Goal: Task Accomplishment & Management: Use online tool/utility

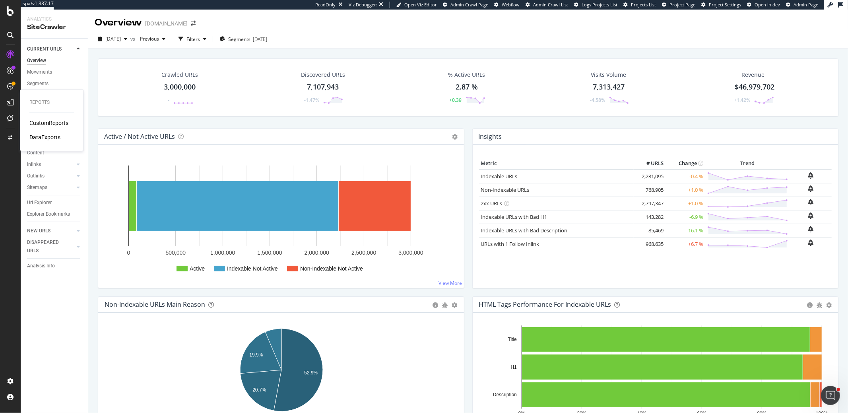
click at [42, 137] on div "DataExports" at bounding box center [44, 137] width 31 height 8
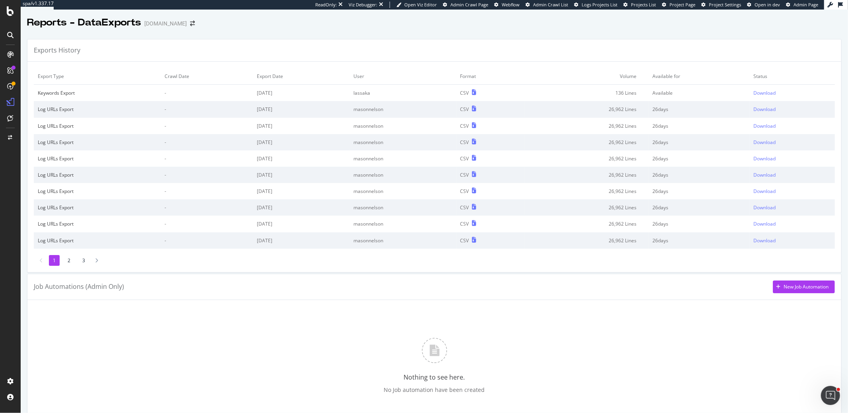
scroll to position [2, 0]
click at [802, 287] on div "New Job Automation" at bounding box center [801, 285] width 56 height 12
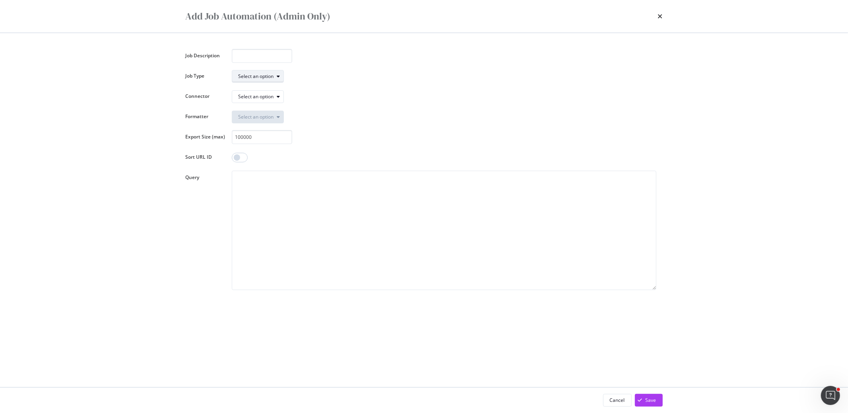
click at [248, 77] on div "Select an option" at bounding box center [256, 76] width 35 height 5
click at [267, 101] on div "Export (BQLv2)" at bounding box center [257, 102] width 33 height 7
click at [265, 99] on div "Select an option" at bounding box center [261, 96] width 45 height 11
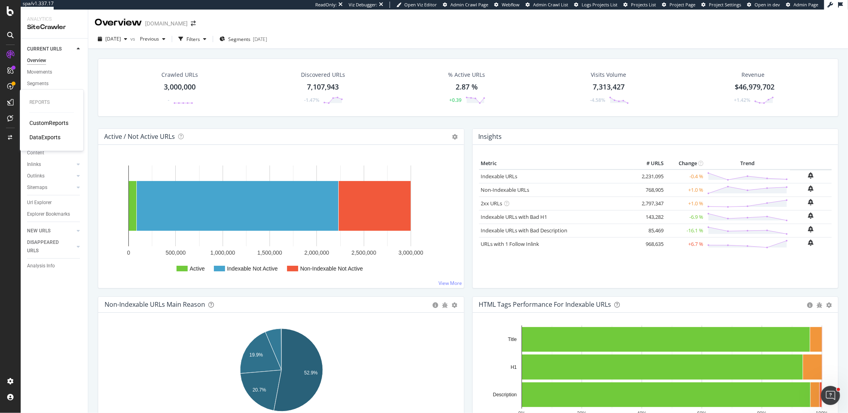
click at [37, 135] on div "DataExports" at bounding box center [44, 137] width 31 height 8
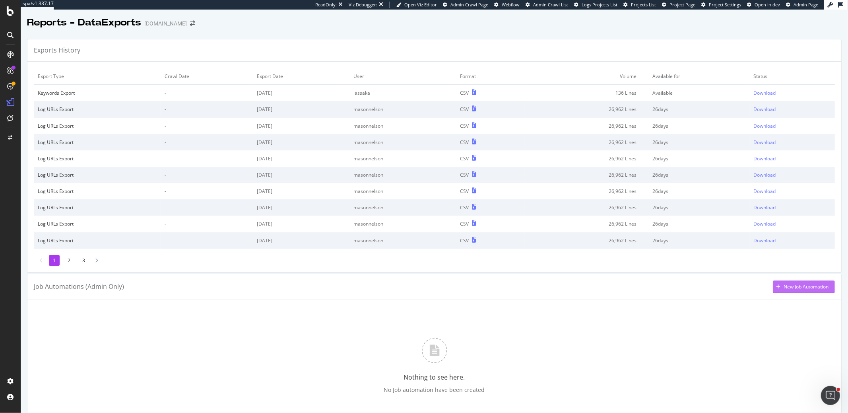
click at [801, 287] on div "New Job Automation" at bounding box center [806, 286] width 45 height 7
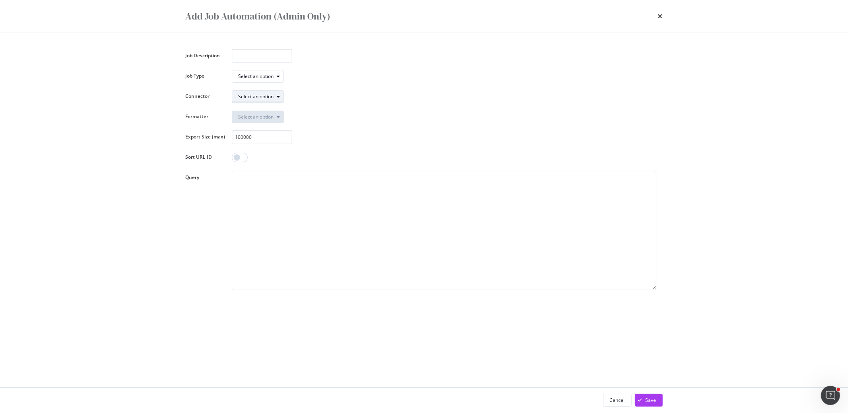
click at [260, 93] on div "Select an option" at bounding box center [261, 96] width 45 height 11
click at [247, 72] on div "Select an option" at bounding box center [261, 76] width 45 height 11
click at [660, 16] on icon "times" at bounding box center [660, 16] width 5 height 6
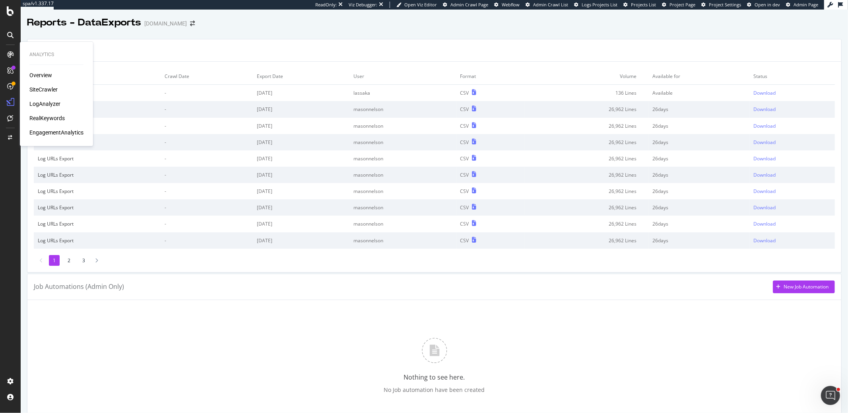
click at [38, 87] on div "SiteCrawler" at bounding box center [43, 89] width 28 height 8
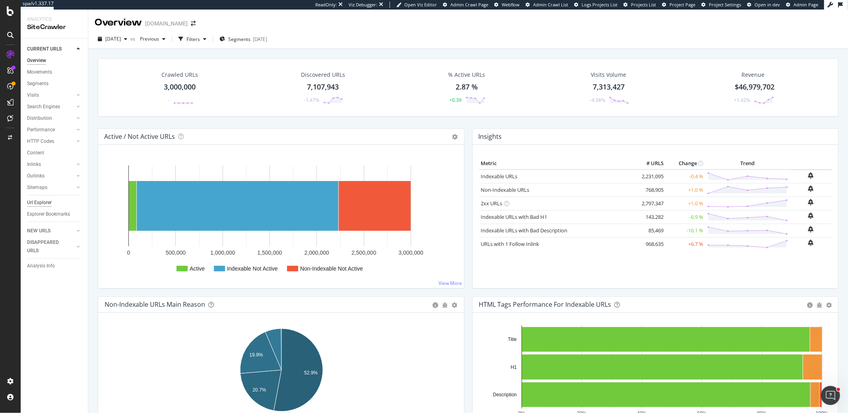
click at [42, 201] on div "Url Explorer" at bounding box center [39, 202] width 25 height 8
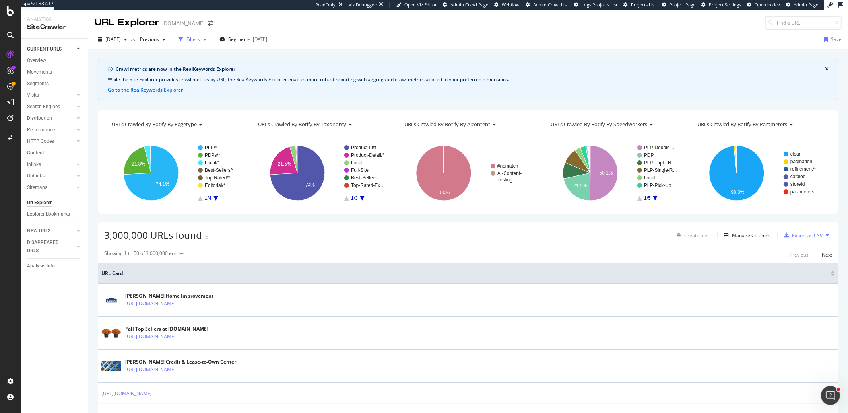
click at [200, 40] on div "Filters" at bounding box center [193, 39] width 14 height 7
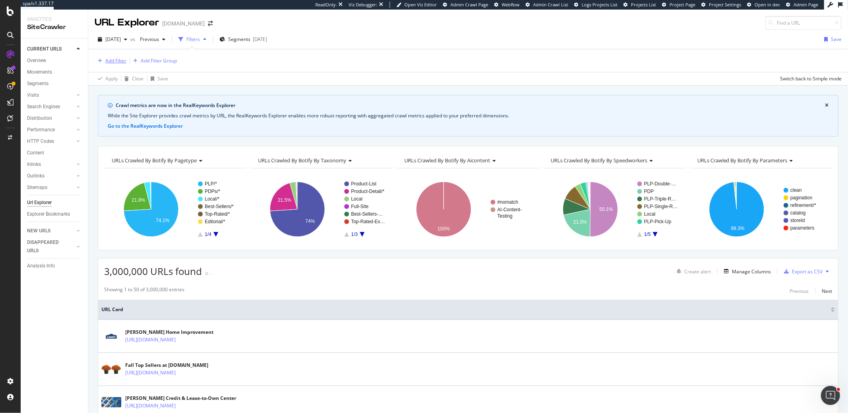
click at [121, 61] on div "Add Filter" at bounding box center [115, 60] width 21 height 7
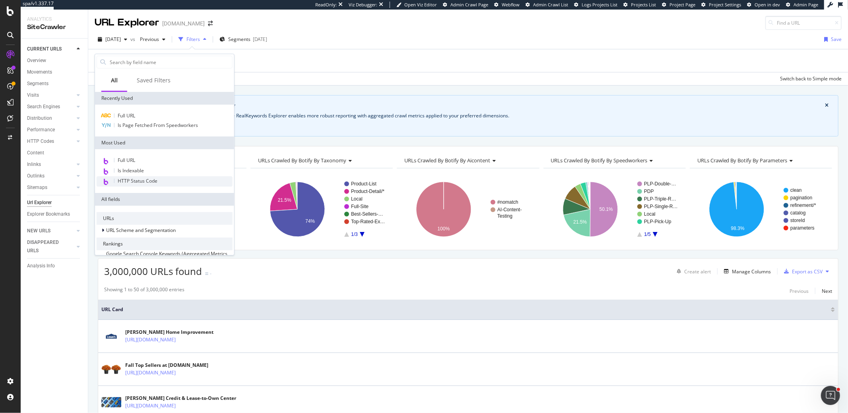
click at [129, 182] on span "HTTP Status Code" at bounding box center [138, 180] width 40 height 7
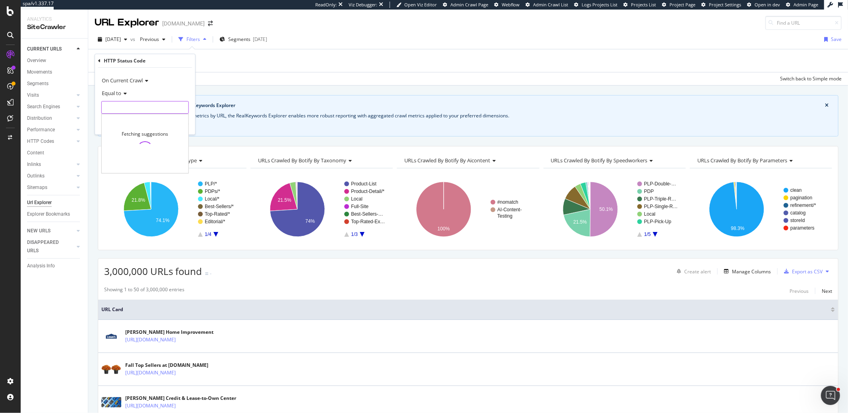
click at [126, 106] on input "number" at bounding box center [144, 107] width 87 height 13
type input "301"
click at [171, 117] on span "153,306 URLS" at bounding box center [173, 118] width 29 height 7
click at [181, 124] on div "Apply" at bounding box center [183, 124] width 12 height 7
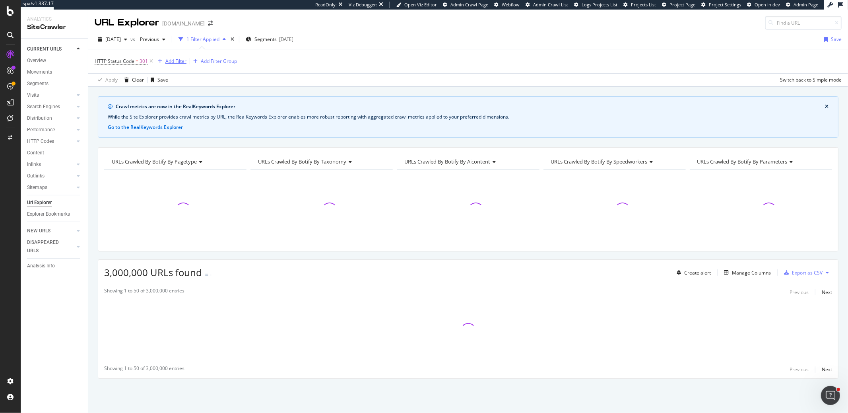
click at [171, 64] on div "Add Filter" at bounding box center [175, 61] width 21 height 7
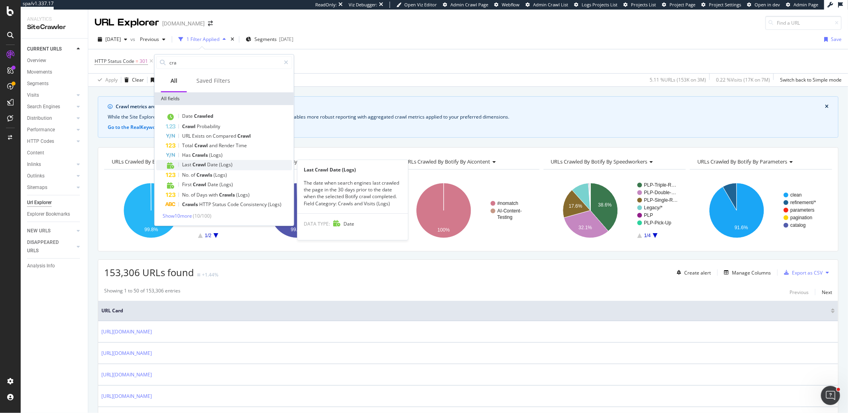
type input "cra"
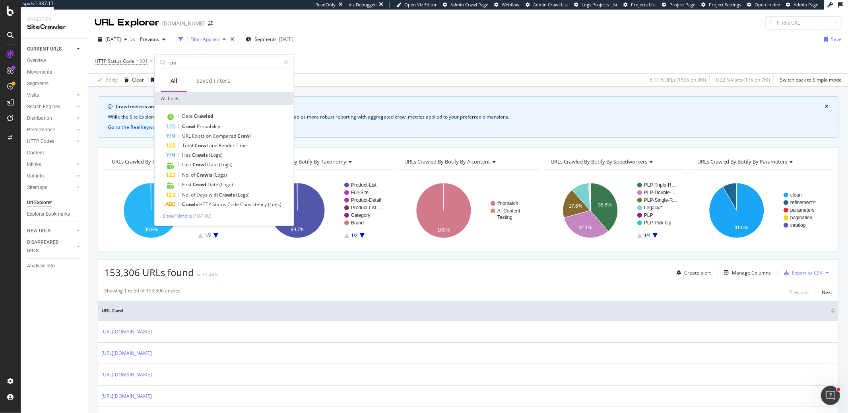
click at [194, 163] on span "Crawl" at bounding box center [199, 164] width 15 height 7
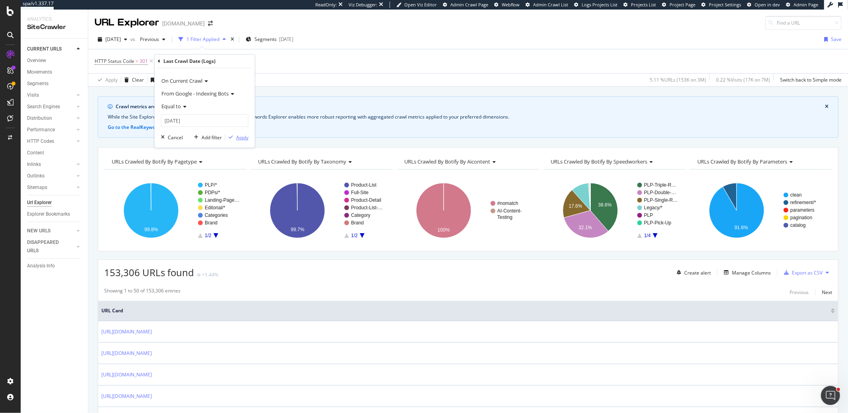
click at [239, 134] on div "Apply" at bounding box center [242, 137] width 12 height 7
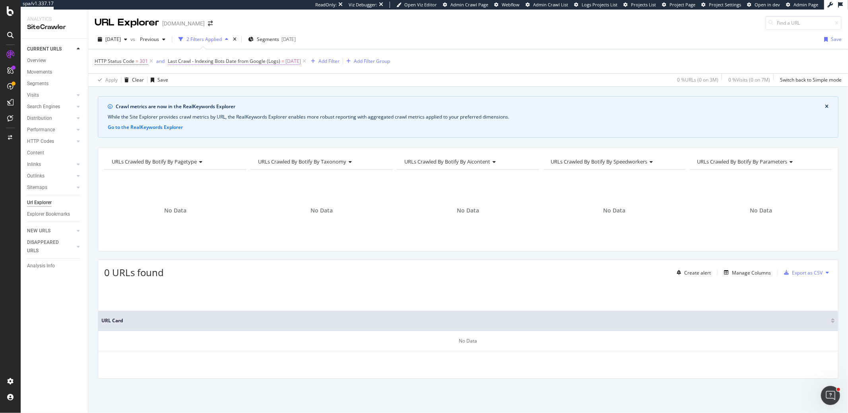
click at [272, 60] on span "Last Crawl - Indexing Bots Date from Google (Logs)" at bounding box center [224, 61] width 113 height 7
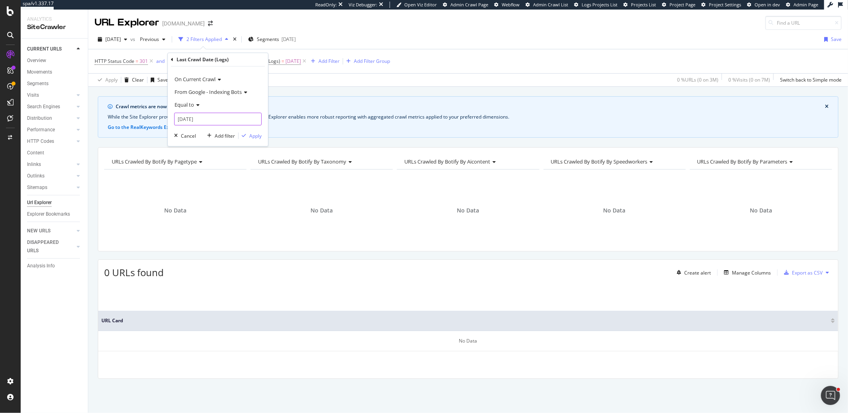
click at [218, 119] on input "2025-09-08" at bounding box center [217, 119] width 87 height 13
click at [188, 101] on span "Equal to" at bounding box center [184, 104] width 19 height 7
click at [191, 131] on div "After" at bounding box center [218, 131] width 85 height 10
click at [184, 118] on input "2025-09-08" at bounding box center [217, 119] width 87 height 13
click at [199, 163] on div "1" at bounding box center [198, 160] width 13 height 10
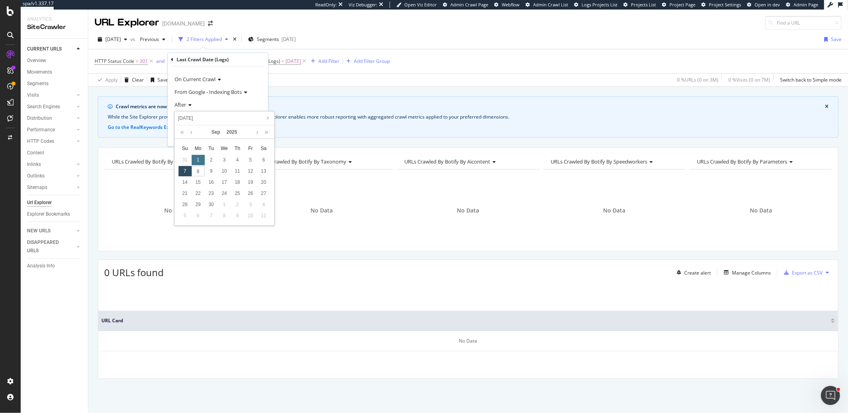
type input "2025-09-02"
click at [249, 134] on div "button" at bounding box center [244, 135] width 11 height 5
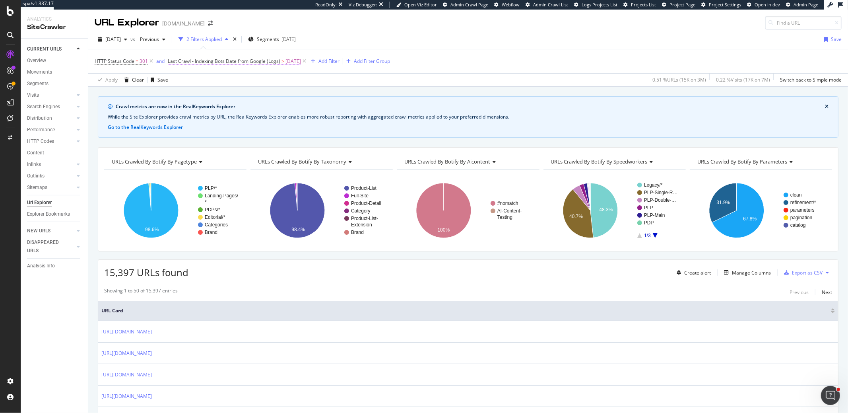
click at [270, 61] on span "Last Crawl - Indexing Bots Date from Google (Logs)" at bounding box center [224, 61] width 113 height 7
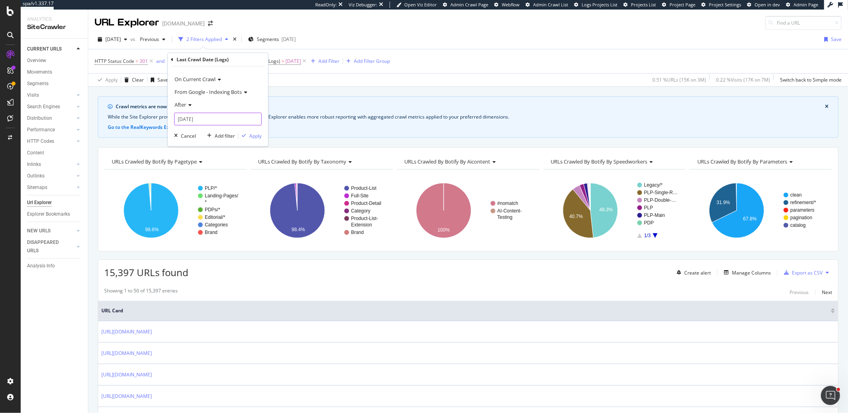
click at [203, 117] on input "2025-09-02" at bounding box center [217, 119] width 87 height 13
click at [250, 159] on div "5" at bounding box center [250, 160] width 13 height 10
type input "2025-09-06"
drag, startPoint x: 257, startPoint y: 136, endPoint x: 251, endPoint y: 136, distance: 6.0
click at [257, 137] on div "Apply" at bounding box center [255, 135] width 12 height 7
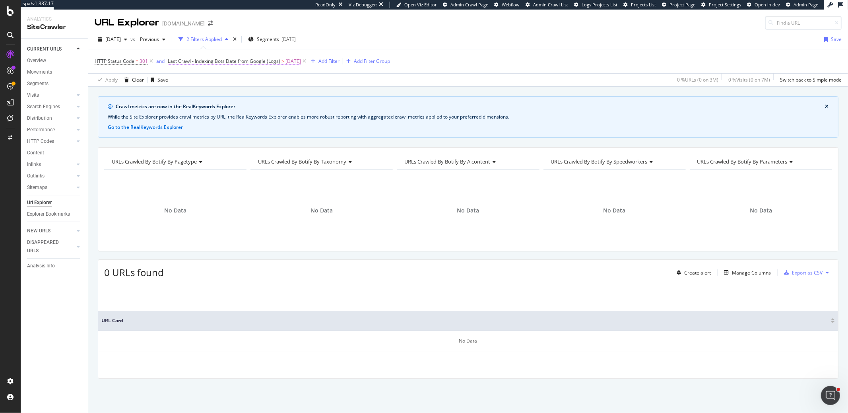
click at [243, 58] on span "Last Crawl - Indexing Bots Date from Google (Logs)" at bounding box center [224, 61] width 113 height 7
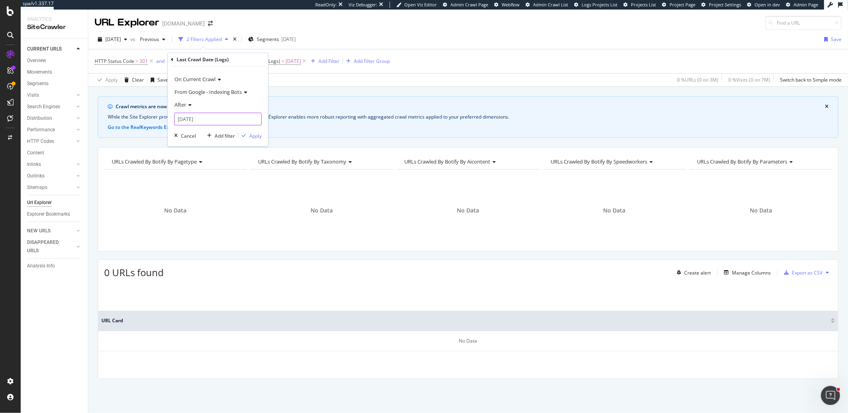
click at [208, 118] on input "2025-09-06" at bounding box center [217, 119] width 87 height 13
click at [228, 161] on div "3" at bounding box center [224, 160] width 13 height 10
type input "[DATE]"
click at [252, 132] on button "Apply" at bounding box center [250, 136] width 23 height 8
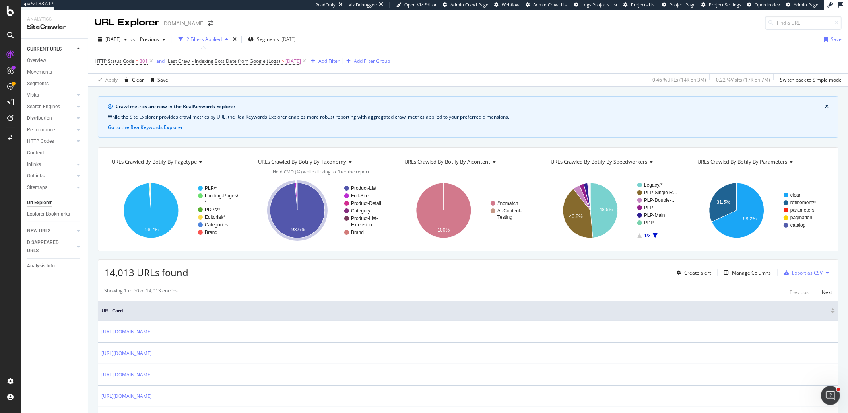
click at [828, 271] on icon at bounding box center [827, 272] width 3 height 5
click at [785, 277] on span "Create a Job Automation" at bounding box center [789, 278] width 54 height 7
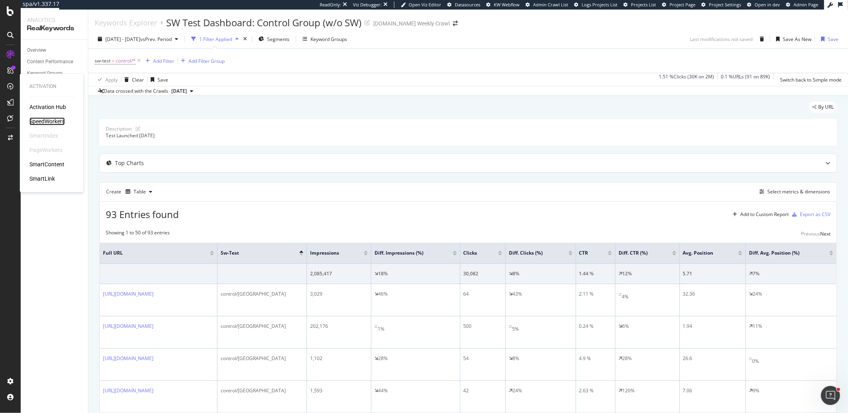
click at [49, 121] on div "SpeedWorkers" at bounding box center [46, 121] width 35 height 8
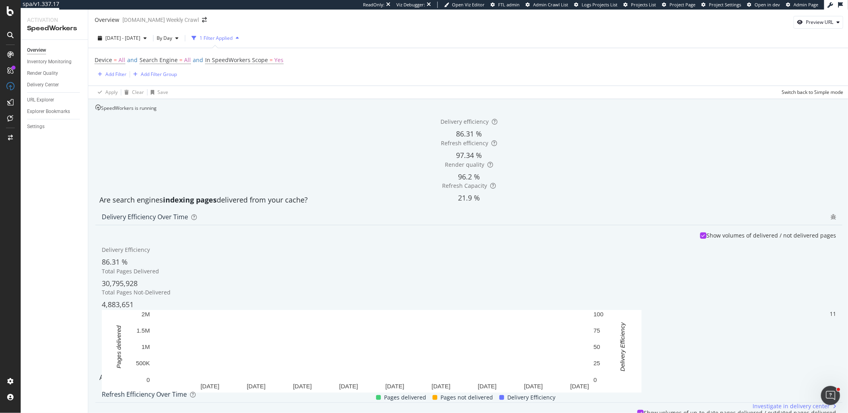
scroll to position [522, 0]
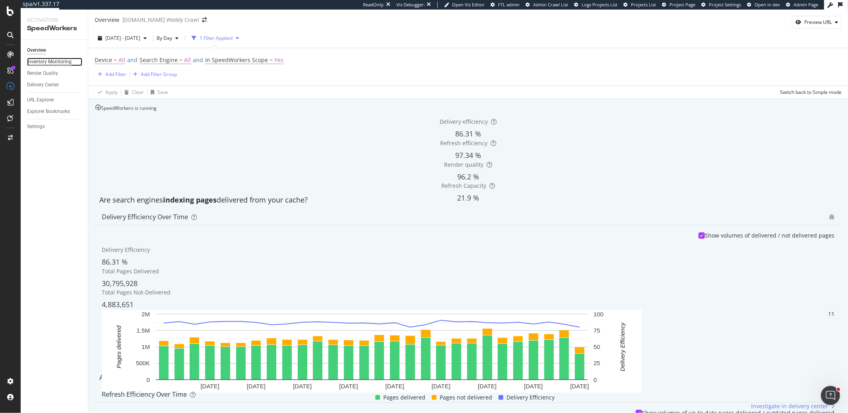
click at [66, 58] on div "Inventory Monitoring" at bounding box center [49, 62] width 45 height 8
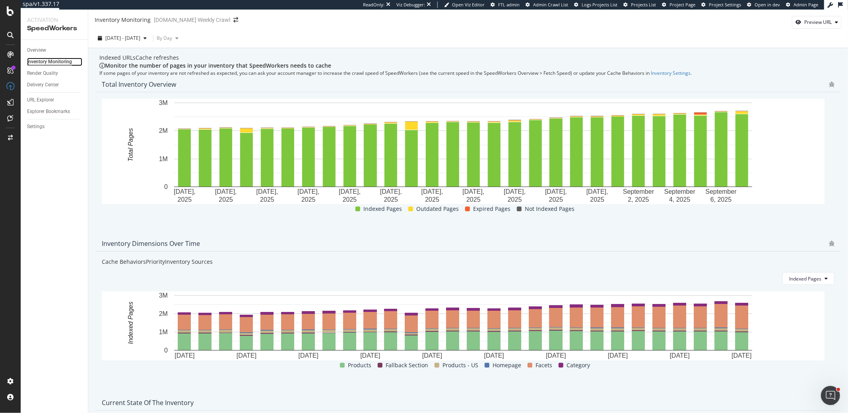
scroll to position [282, 0]
click at [49, 75] on div "Render Quality" at bounding box center [42, 73] width 31 height 8
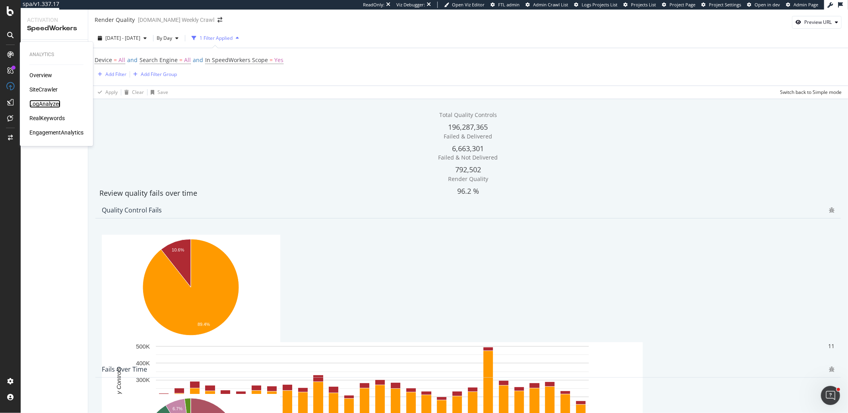
click at [39, 104] on div "LogAnalyzer" at bounding box center [44, 104] width 31 height 8
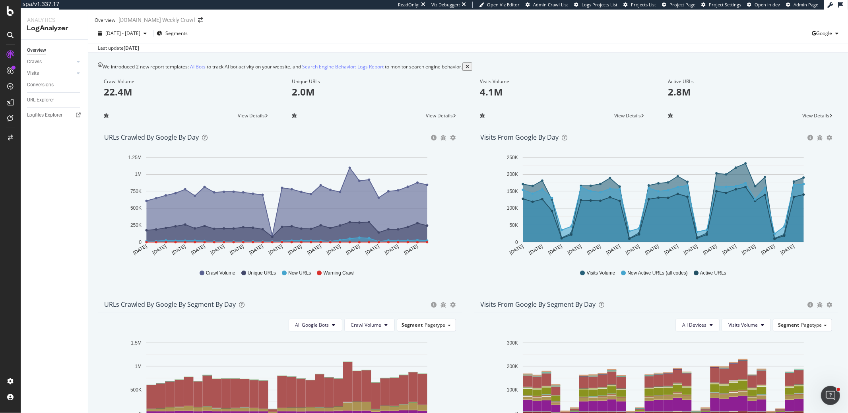
scroll to position [258, 0]
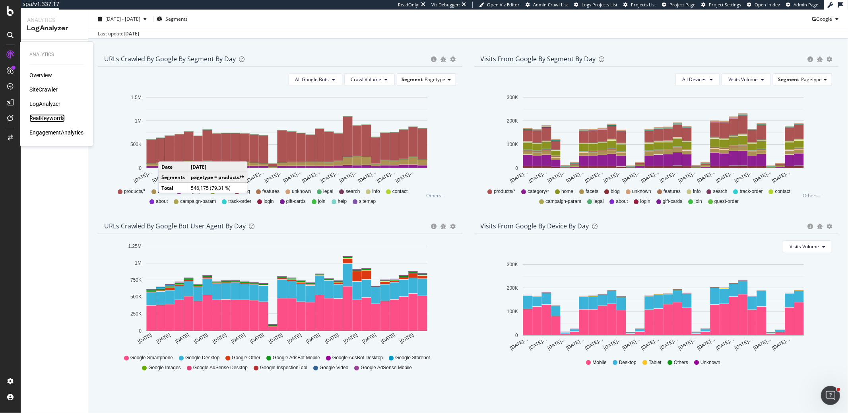
click at [63, 120] on div "RealKeywords" at bounding box center [46, 118] width 35 height 8
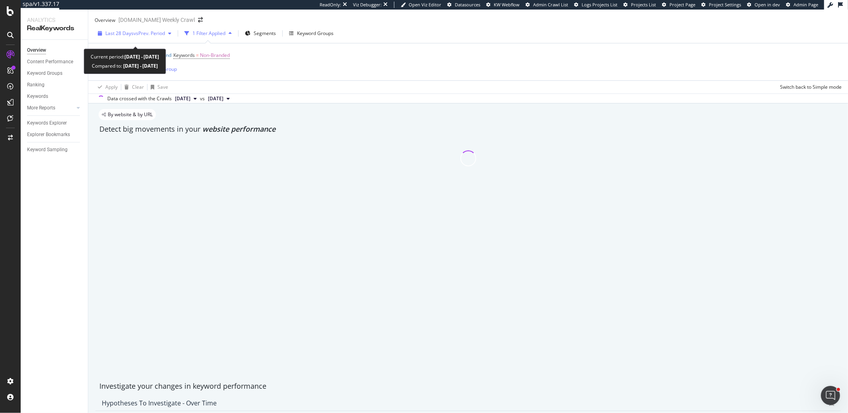
click at [116, 37] on span "Last 28 Days" at bounding box center [119, 33] width 28 height 7
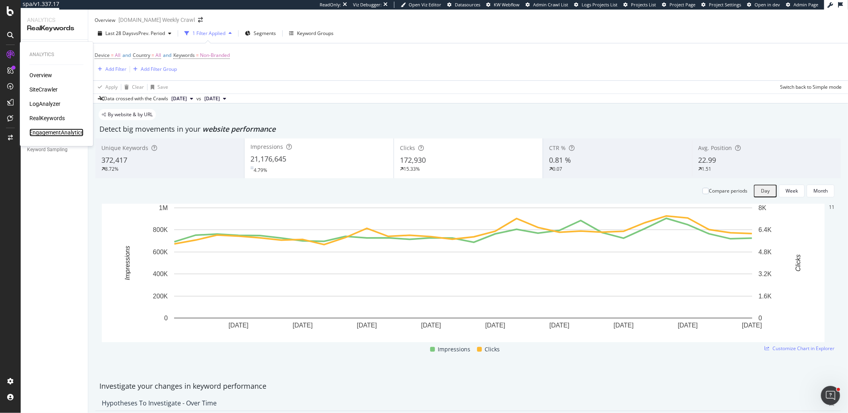
click at [58, 133] on div "EngagementAnalytics" at bounding box center [56, 132] width 54 height 8
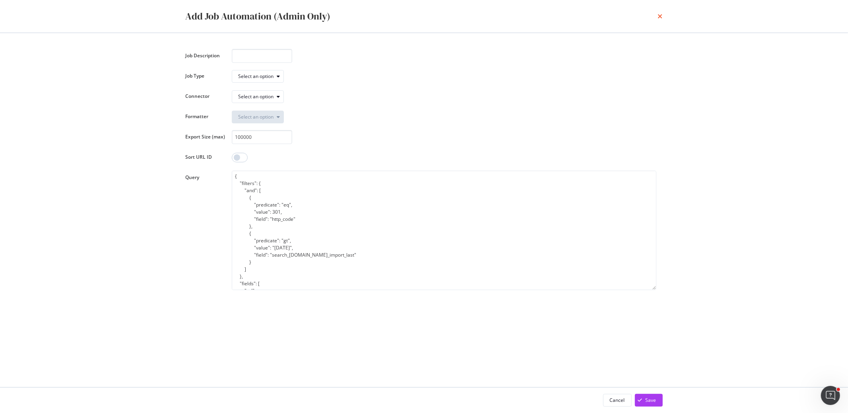
click at [660, 16] on icon "times" at bounding box center [660, 16] width 5 height 6
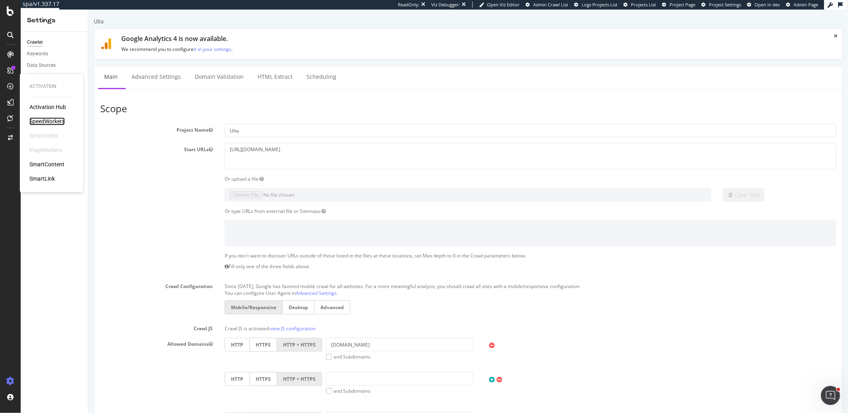
click at [42, 119] on div "SpeedWorkers" at bounding box center [46, 121] width 35 height 8
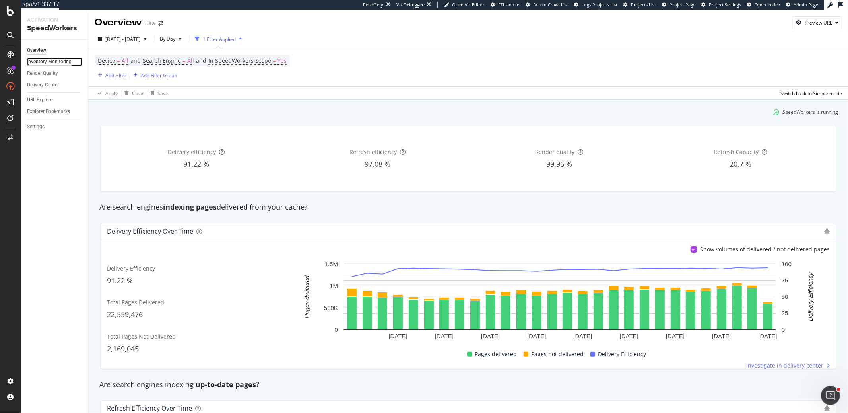
click at [54, 64] on div "Inventory Monitoring" at bounding box center [49, 62] width 45 height 8
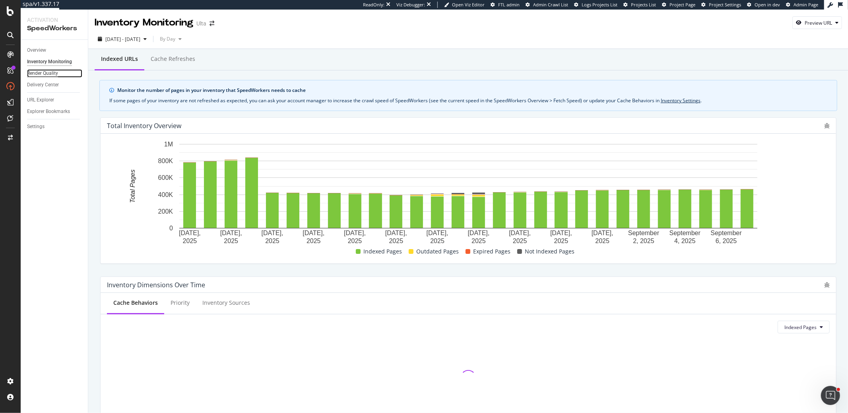
click at [39, 74] on div "Render Quality" at bounding box center [42, 73] width 31 height 8
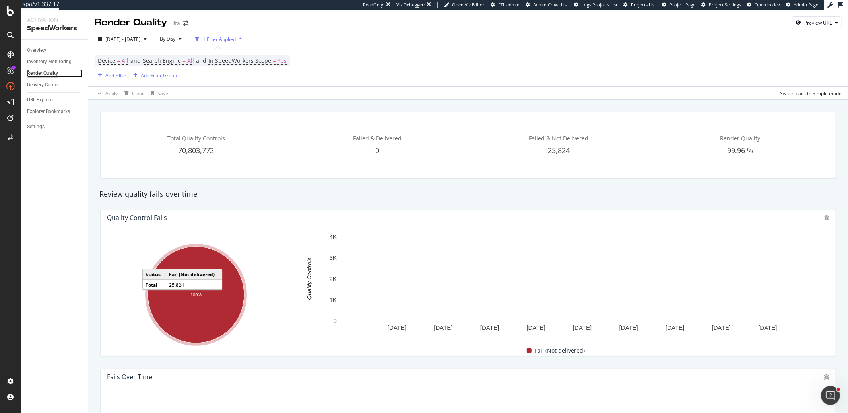
scroll to position [295, 0]
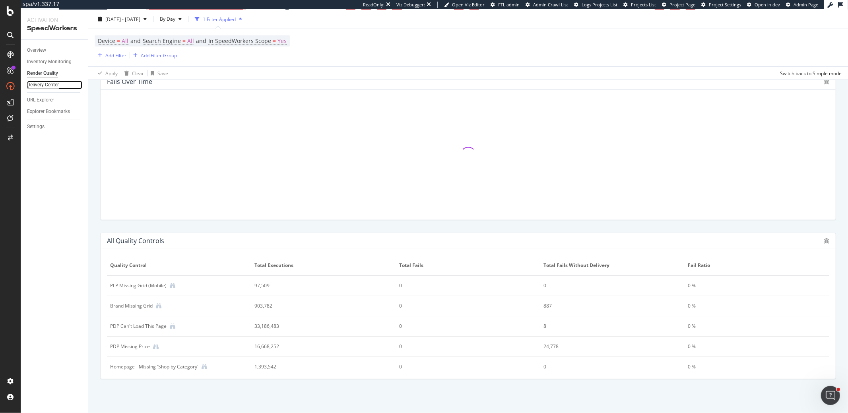
click at [58, 87] on div "Delivery Center" at bounding box center [43, 85] width 32 height 8
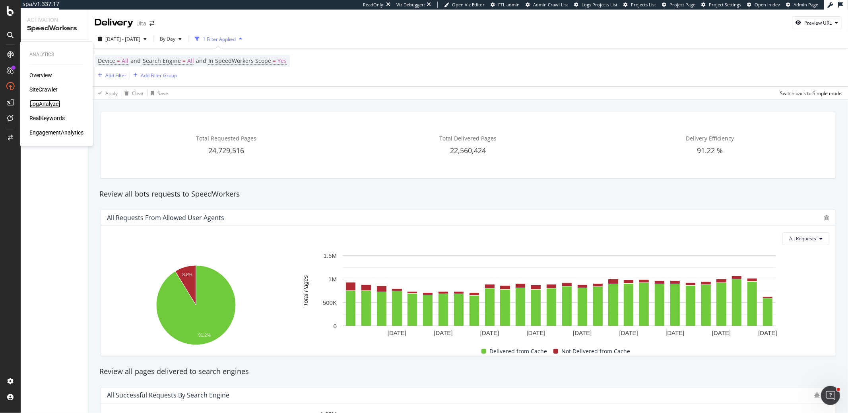
click at [39, 103] on div "LogAnalyzer" at bounding box center [44, 104] width 31 height 8
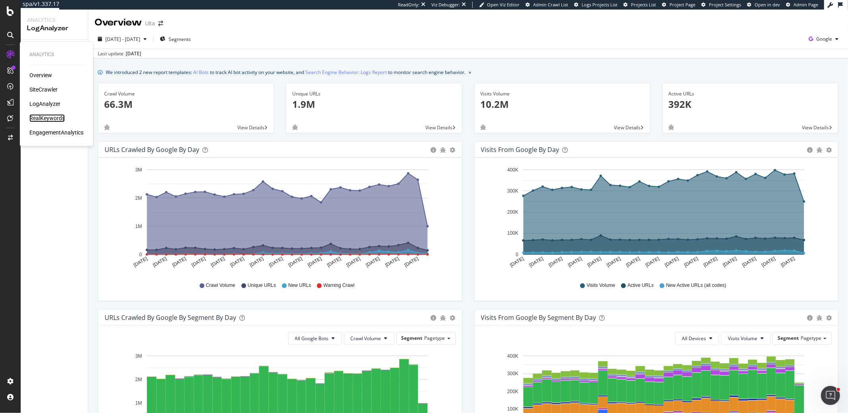
click at [50, 120] on div "RealKeywords" at bounding box center [46, 118] width 35 height 8
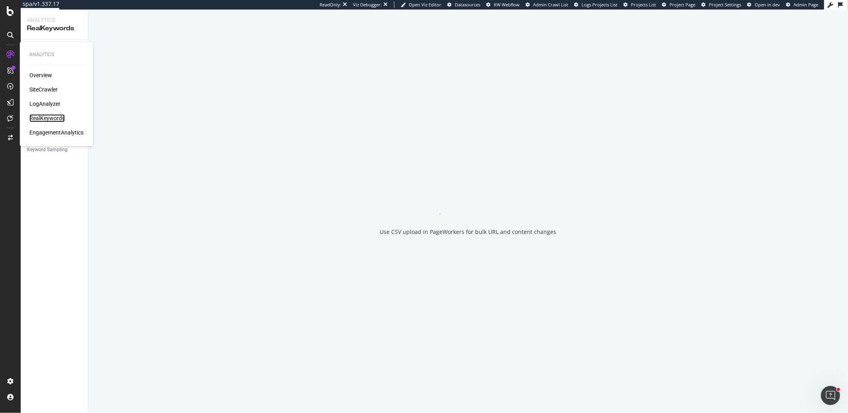
click at [51, 117] on div "RealKeywords" at bounding box center [46, 118] width 35 height 8
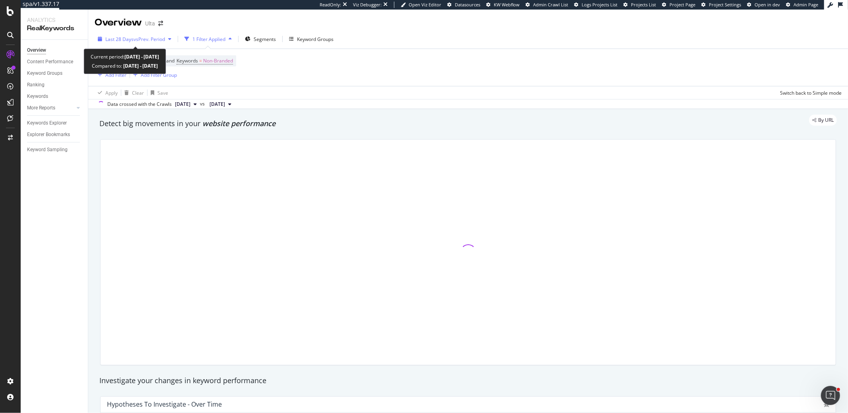
click at [124, 38] on span "Last 28 Days" at bounding box center [119, 39] width 28 height 7
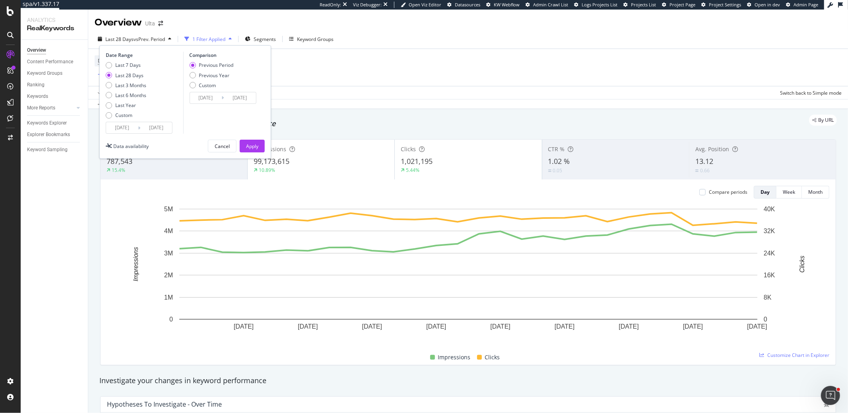
drag, startPoint x: 54, startPoint y: 200, endPoint x: 52, endPoint y: 194, distance: 6.3
click at [53, 197] on div "Overview Content Performance Keyword Groups Ranking Keywords More Reports Count…" at bounding box center [54, 226] width 67 height 373
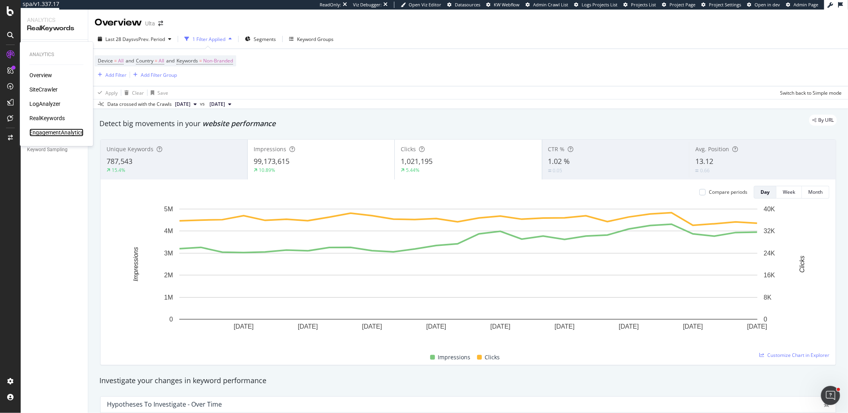
click at [37, 131] on div "EngagementAnalytics" at bounding box center [56, 132] width 54 height 8
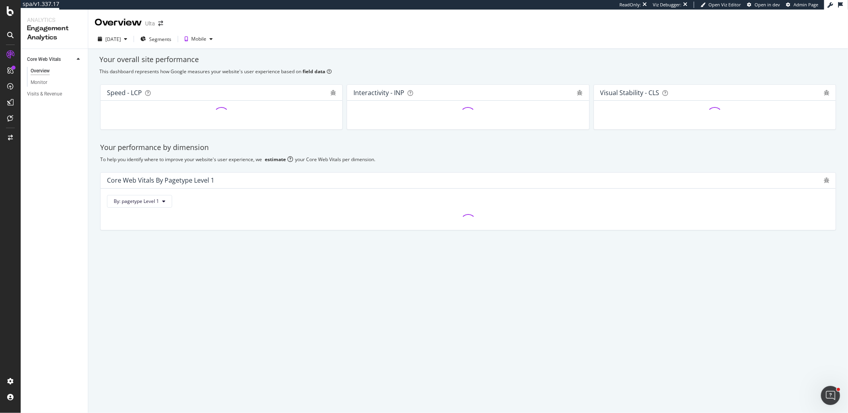
click at [30, 186] on div "Core Web Vitals Overview Monitor Visits & Revenue" at bounding box center [54, 231] width 67 height 364
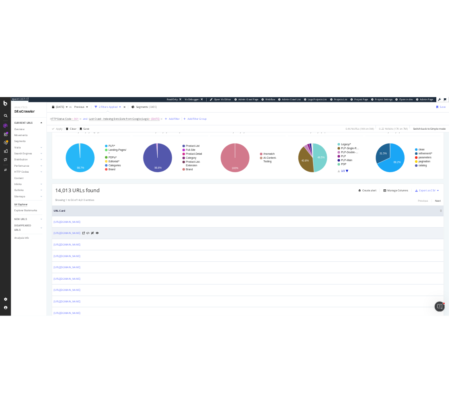
scroll to position [98, 0]
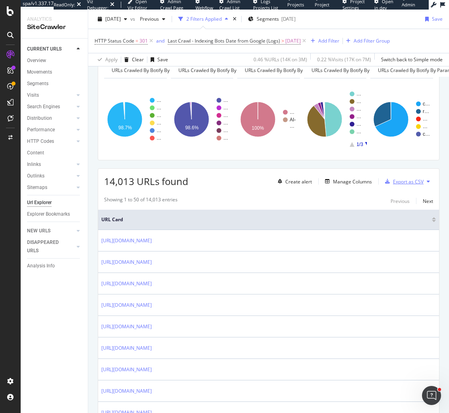
click at [414, 179] on div "Export as CSV" at bounding box center [408, 181] width 31 height 7
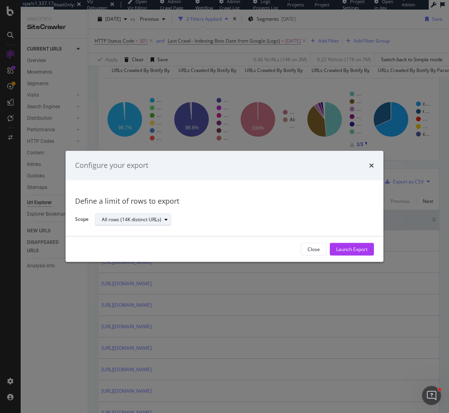
click at [151, 224] on div "All rows (14K distinct URLs)" at bounding box center [136, 219] width 69 height 11
click at [125, 250] on div "Define a limit" at bounding box center [137, 246] width 77 height 10
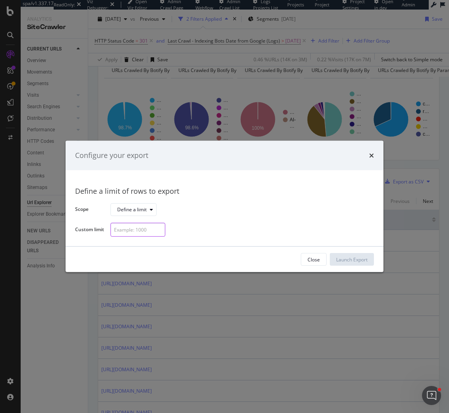
click at [132, 225] on input "modal" at bounding box center [138, 230] width 55 height 14
type input "1"
click at [338, 256] on div "Launch Export" at bounding box center [351, 259] width 31 height 7
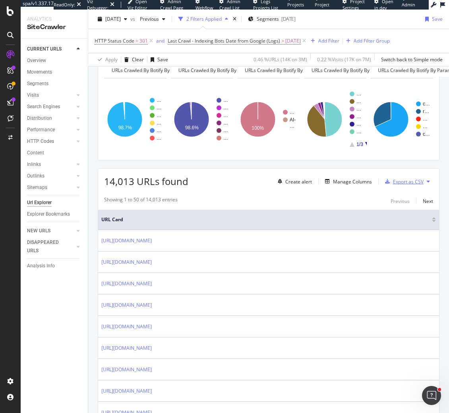
click at [413, 179] on div "Export as CSV" at bounding box center [408, 181] width 31 height 7
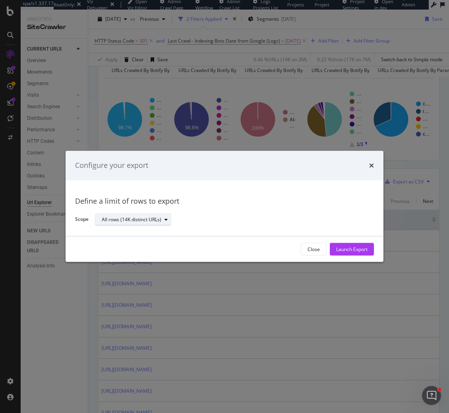
click at [153, 215] on div "All rows (14K distinct URLs)" at bounding box center [136, 219] width 69 height 11
click at [144, 243] on div "Define a limit" at bounding box center [137, 246] width 77 height 10
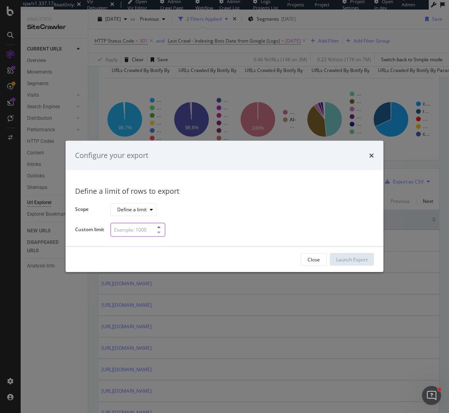
click at [151, 230] on input "modal" at bounding box center [138, 230] width 55 height 14
type input "2"
click at [218, 234] on div "2" at bounding box center [239, 230] width 257 height 14
click at [367, 260] on div "Launch Export" at bounding box center [351, 259] width 31 height 7
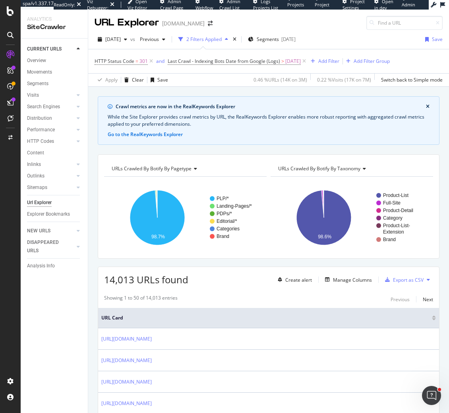
click at [427, 278] on icon at bounding box center [428, 279] width 3 height 5
drag, startPoint x: 334, startPoint y: 300, endPoint x: 369, endPoint y: 294, distance: 34.7
click at [338, 299] on div "Showing 1 to 50 of 14,013 entries Previous Next" at bounding box center [268, 299] width 341 height 10
click at [412, 277] on div "Export as CSV" at bounding box center [408, 279] width 31 height 7
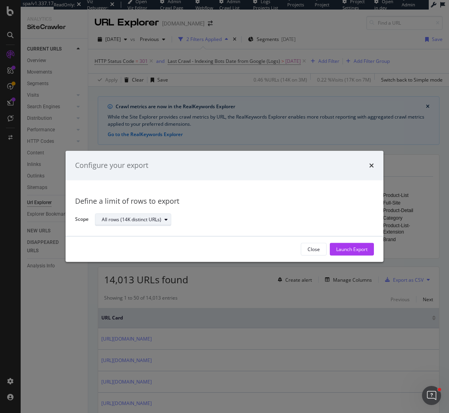
click at [160, 221] on div "All rows (14K distinct URLs)" at bounding box center [132, 219] width 60 height 5
drag, startPoint x: 138, startPoint y: 245, endPoint x: 140, endPoint y: 239, distance: 6.3
click at [138, 245] on div "Define a limit" at bounding box center [137, 246] width 77 height 10
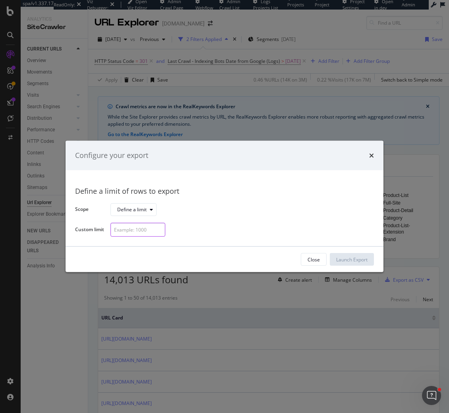
click at [142, 229] on input "modal" at bounding box center [138, 230] width 55 height 14
type input "1"
click at [346, 257] on div "Launch Export" at bounding box center [351, 259] width 31 height 7
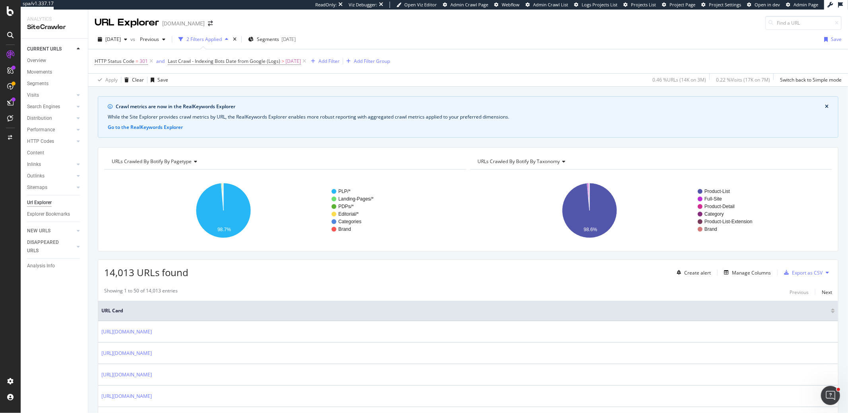
click at [449, 270] on icon at bounding box center [827, 272] width 3 height 5
click at [449, 278] on span "Create a Job Automation" at bounding box center [789, 278] width 54 height 7
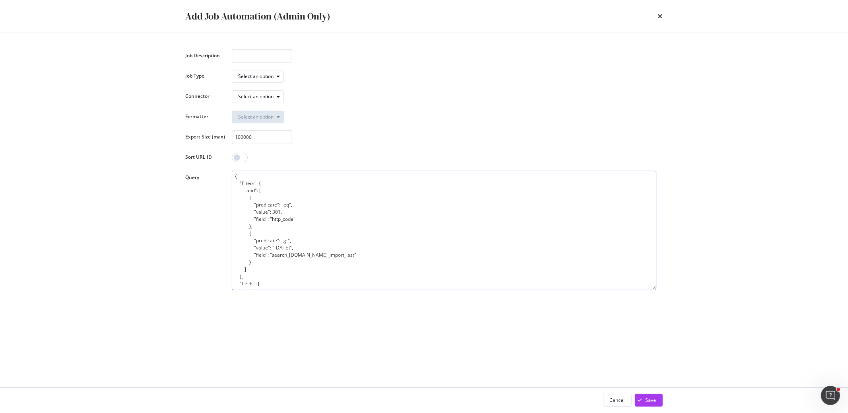
drag, startPoint x: 266, startPoint y: 286, endPoint x: 216, endPoint y: 147, distance: 147.9
click at [216, 147] on div "Job Description Job Type Select an option Connector Select an option Formatter …" at bounding box center [424, 169] width 477 height 241
click at [254, 90] on div "Select an option" at bounding box center [444, 96] width 425 height 14
click at [254, 95] on div "Select an option" at bounding box center [256, 96] width 35 height 5
click at [256, 108] on div "gs://clwcirsseo-seositemapbucket-prd" at bounding box center [283, 110] width 84 height 7
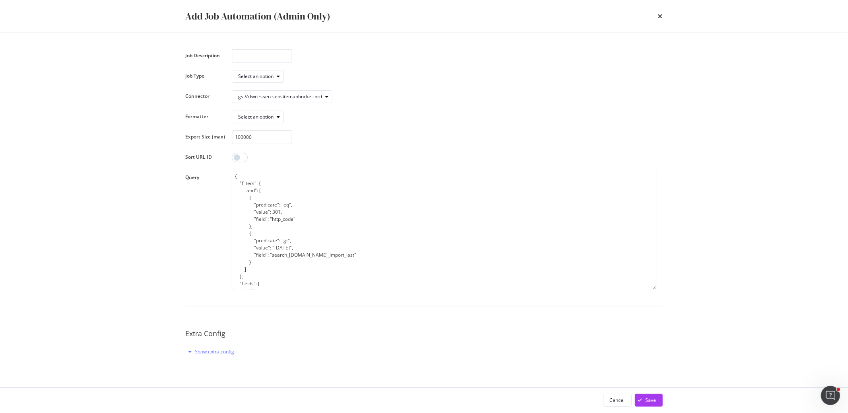
click at [202, 353] on div "Show extra config" at bounding box center [214, 351] width 39 height 7
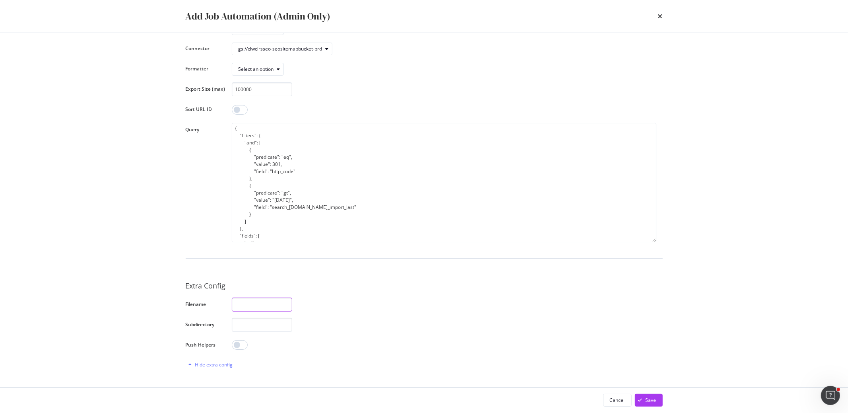
click at [243, 304] on input "modal" at bounding box center [262, 304] width 60 height 14
type input "Test"
type input "test1"
click at [239, 342] on input "modal" at bounding box center [240, 345] width 16 height 10
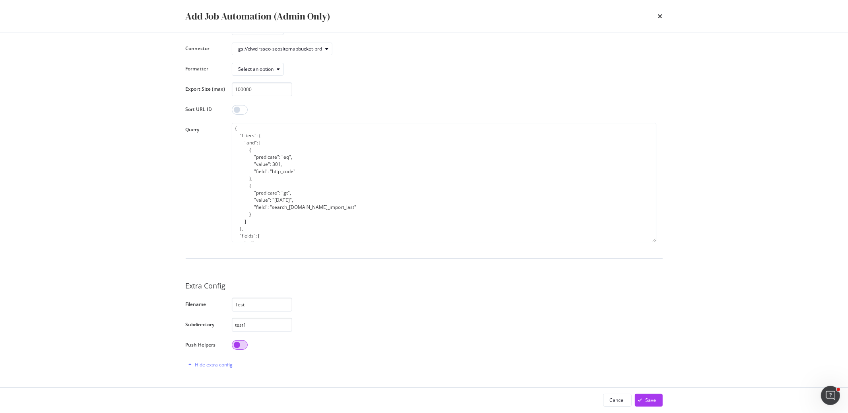
checkbox input "false"
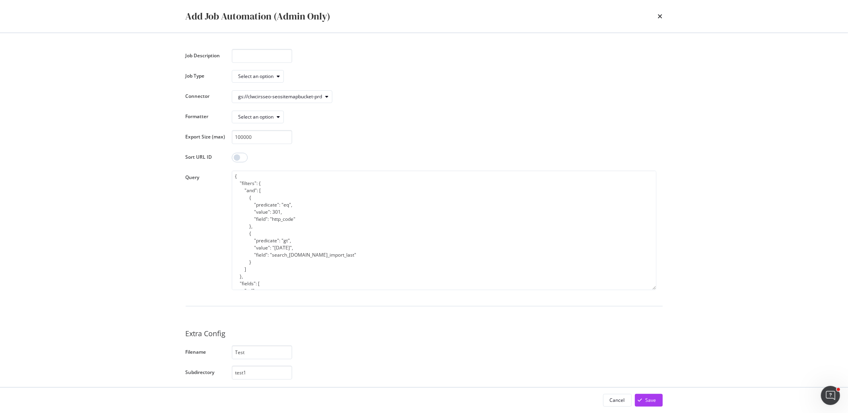
scroll to position [27, 0]
click at [245, 77] on div "Select an option" at bounding box center [256, 76] width 35 height 5
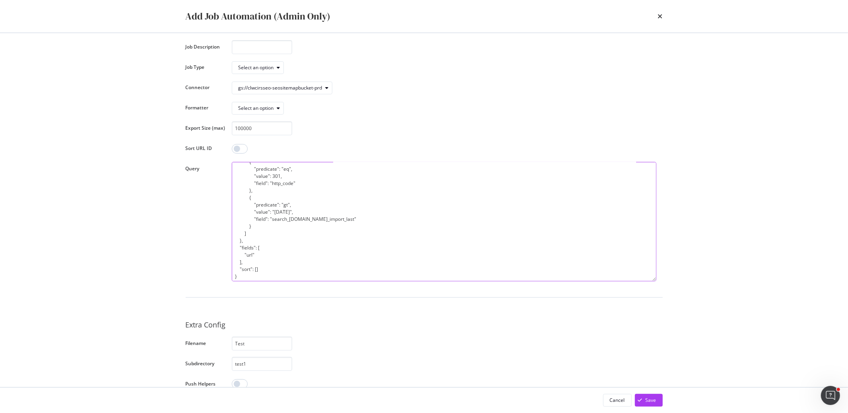
scroll to position [0, 0]
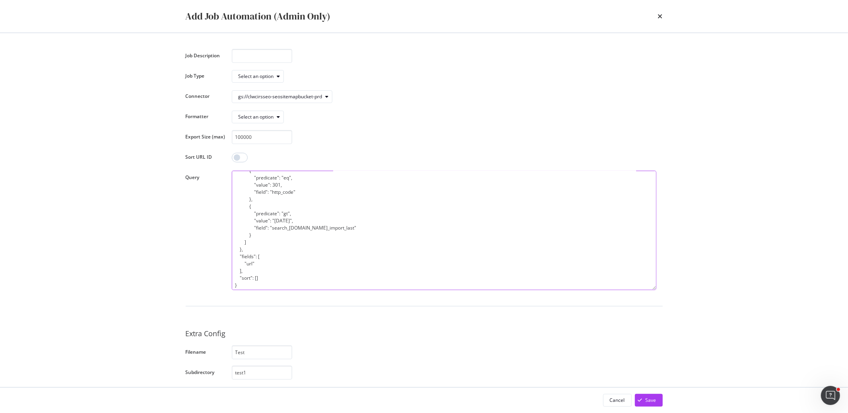
drag, startPoint x: 256, startPoint y: 239, endPoint x: 166, endPoint y: 34, distance: 223.6
click at [167, 29] on div "Add Job Automation (Admin Only) Job Description Job Type Select an option Conne…" at bounding box center [424, 206] width 848 height 413
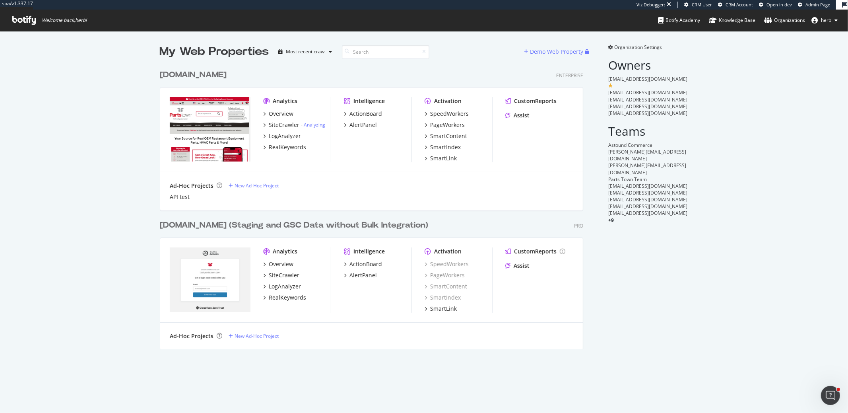
click at [213, 75] on div "partstown.com" at bounding box center [193, 75] width 67 height 12
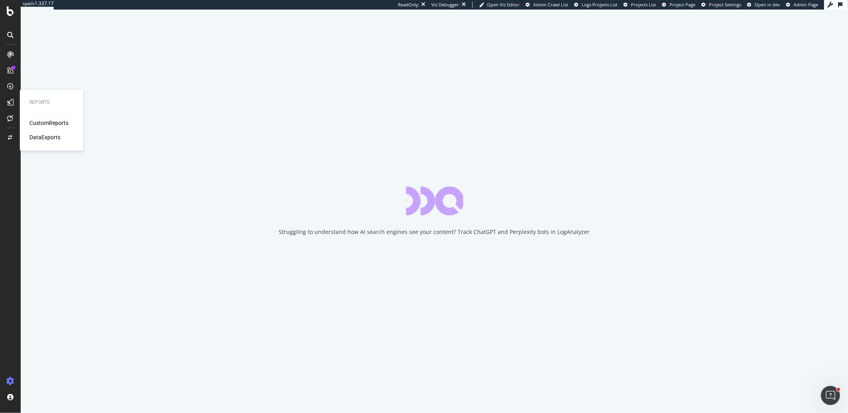
click at [48, 138] on div "DataExports" at bounding box center [44, 137] width 31 height 8
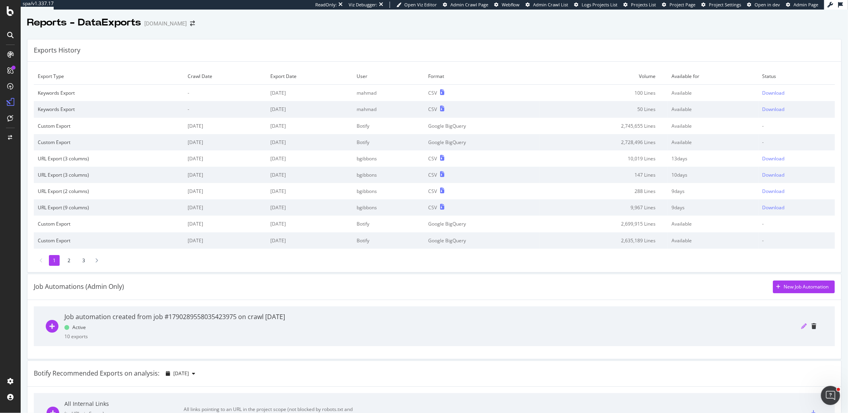
click at [803, 326] on icon "pencil" at bounding box center [804, 326] width 6 height 6
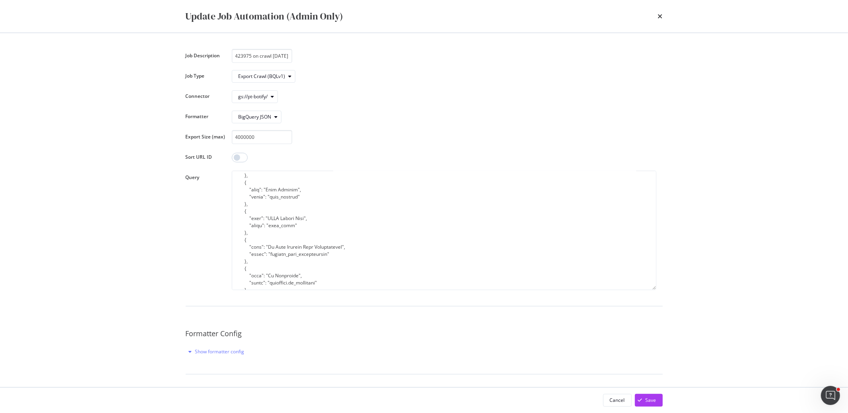
scroll to position [112, 0]
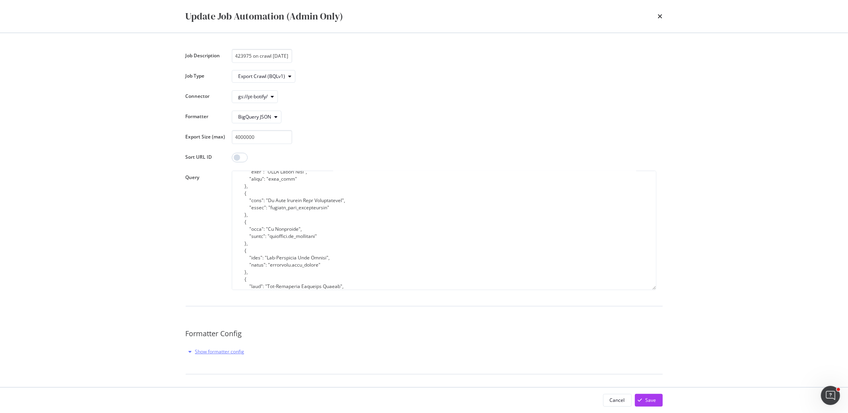
click at [209, 353] on div "Show formatter config" at bounding box center [219, 351] width 49 height 7
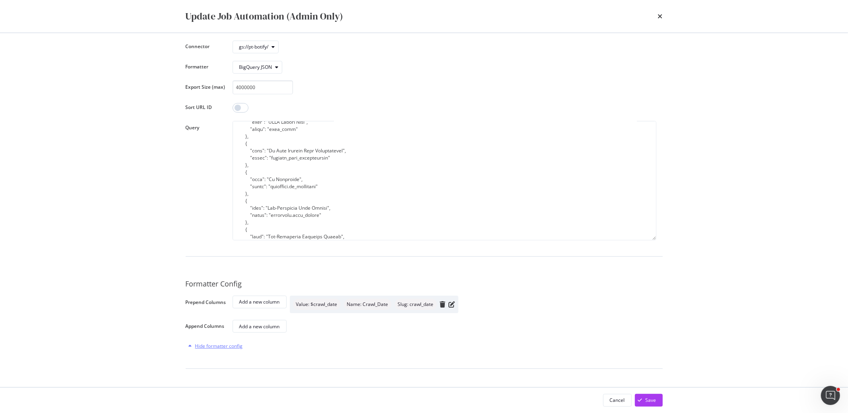
scroll to position [77, 0]
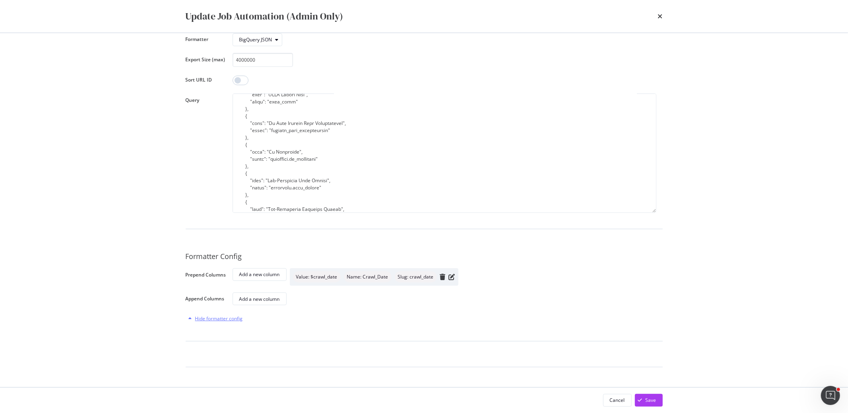
click at [196, 320] on div "Hide formatter config" at bounding box center [219, 318] width 48 height 7
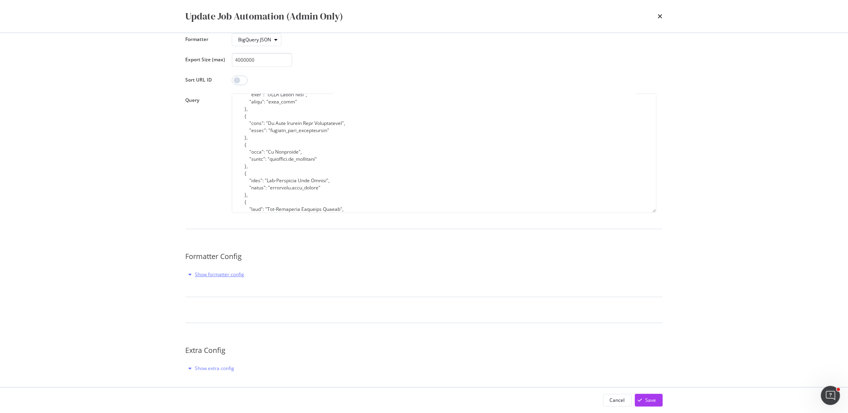
scroll to position [80, 0]
click at [205, 364] on div "Show extra config" at bounding box center [214, 364] width 39 height 7
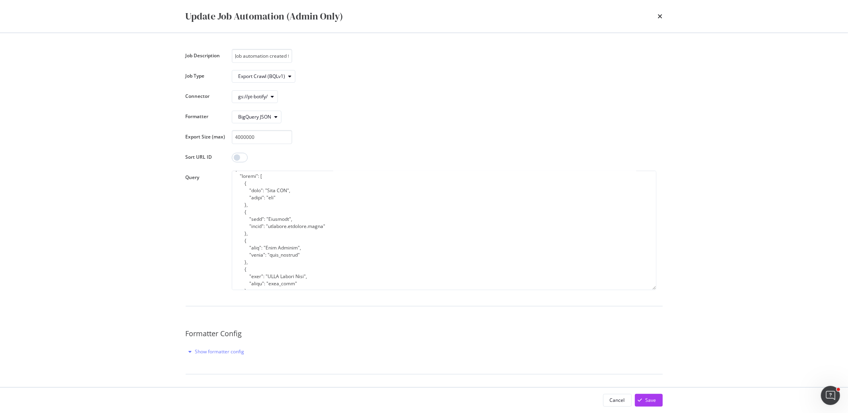
scroll to position [0, 0]
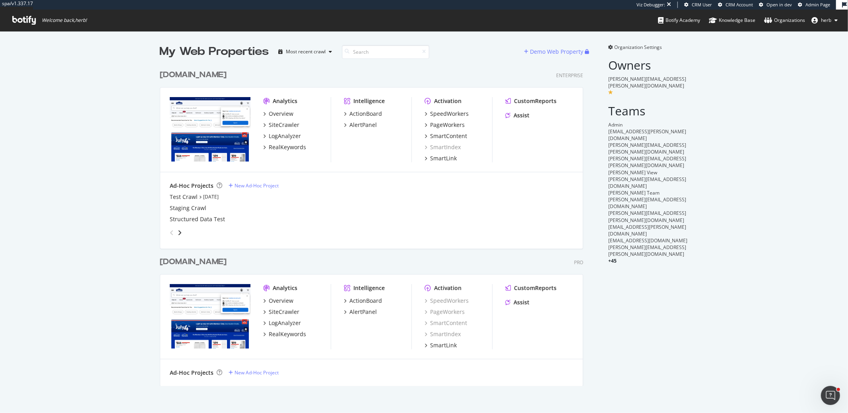
scroll to position [326, 430]
click at [218, 75] on div "[DOMAIN_NAME]" at bounding box center [193, 75] width 67 height 12
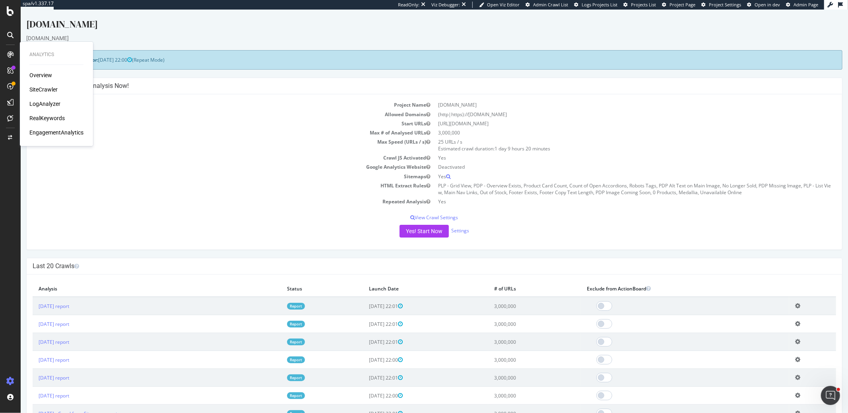
click at [37, 89] on div "SiteCrawler" at bounding box center [43, 89] width 28 height 8
